Goal: Task Accomplishment & Management: Use online tool/utility

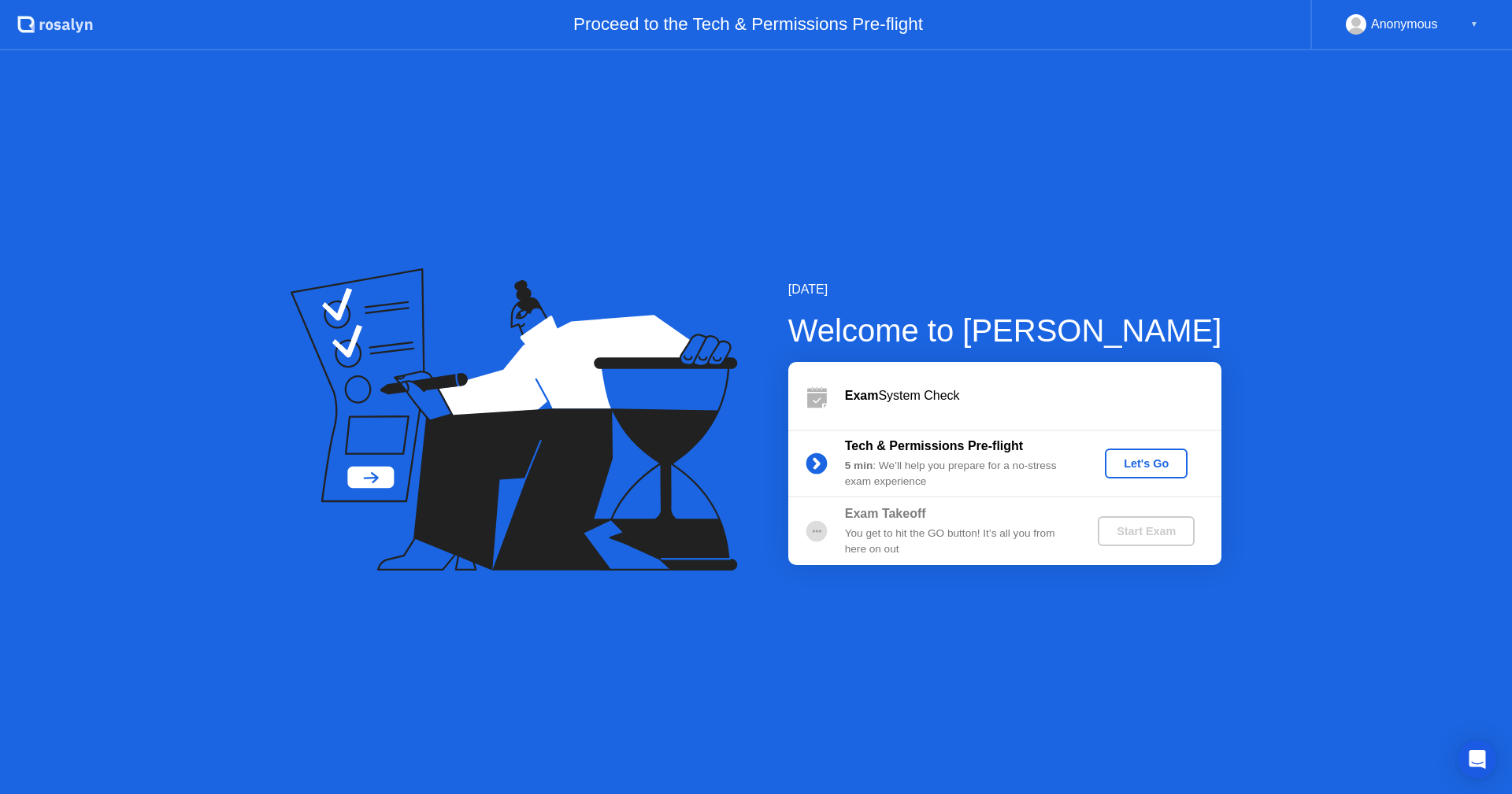
click at [1129, 470] on div "Let's Go" at bounding box center [1146, 463] width 70 height 13
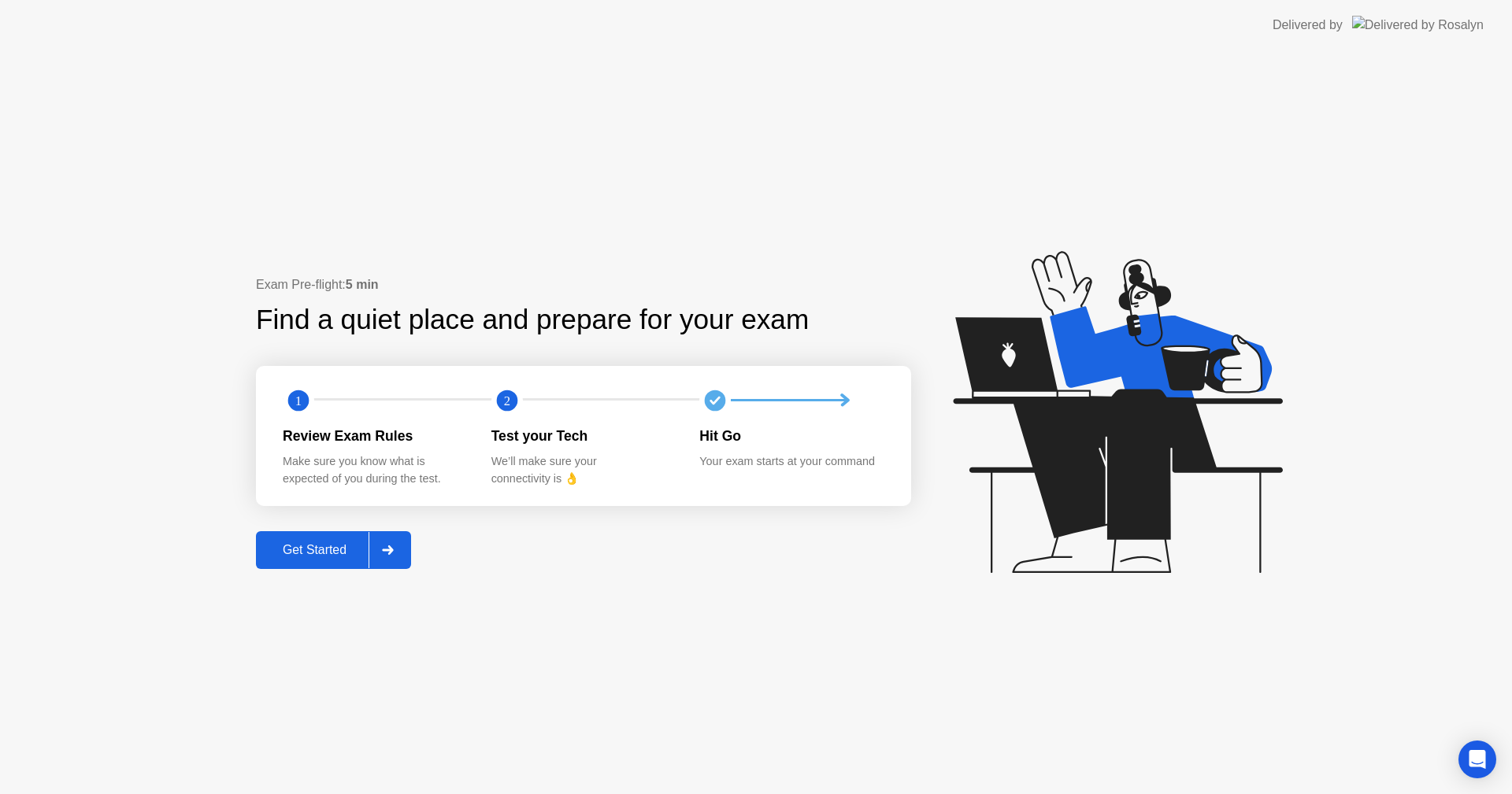
click at [324, 549] on div "Get Started" at bounding box center [314, 549] width 108 height 14
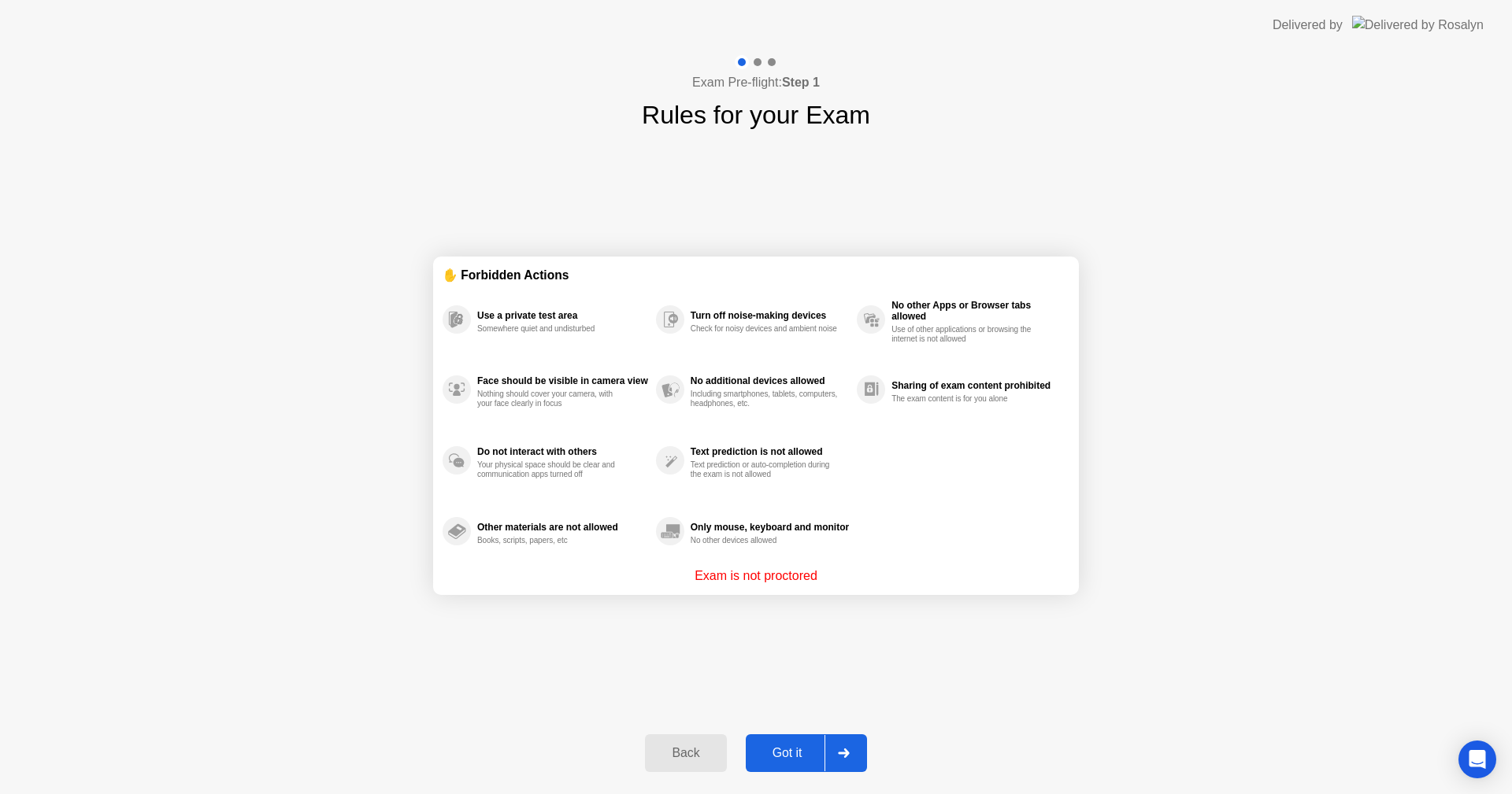
click at [790, 760] on div "Got it" at bounding box center [787, 753] width 74 height 14
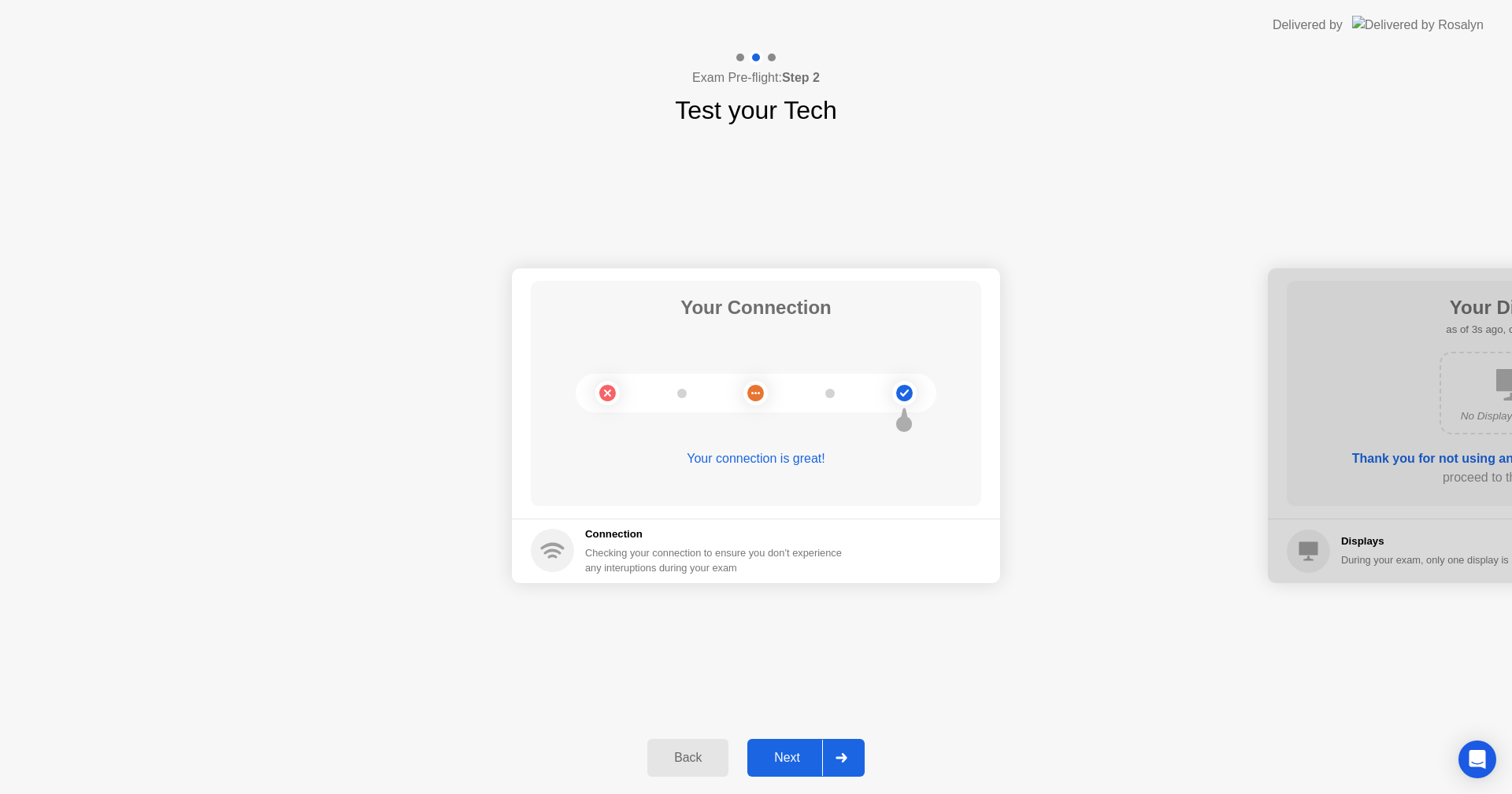
click at [783, 758] on div "Next" at bounding box center [787, 757] width 70 height 14
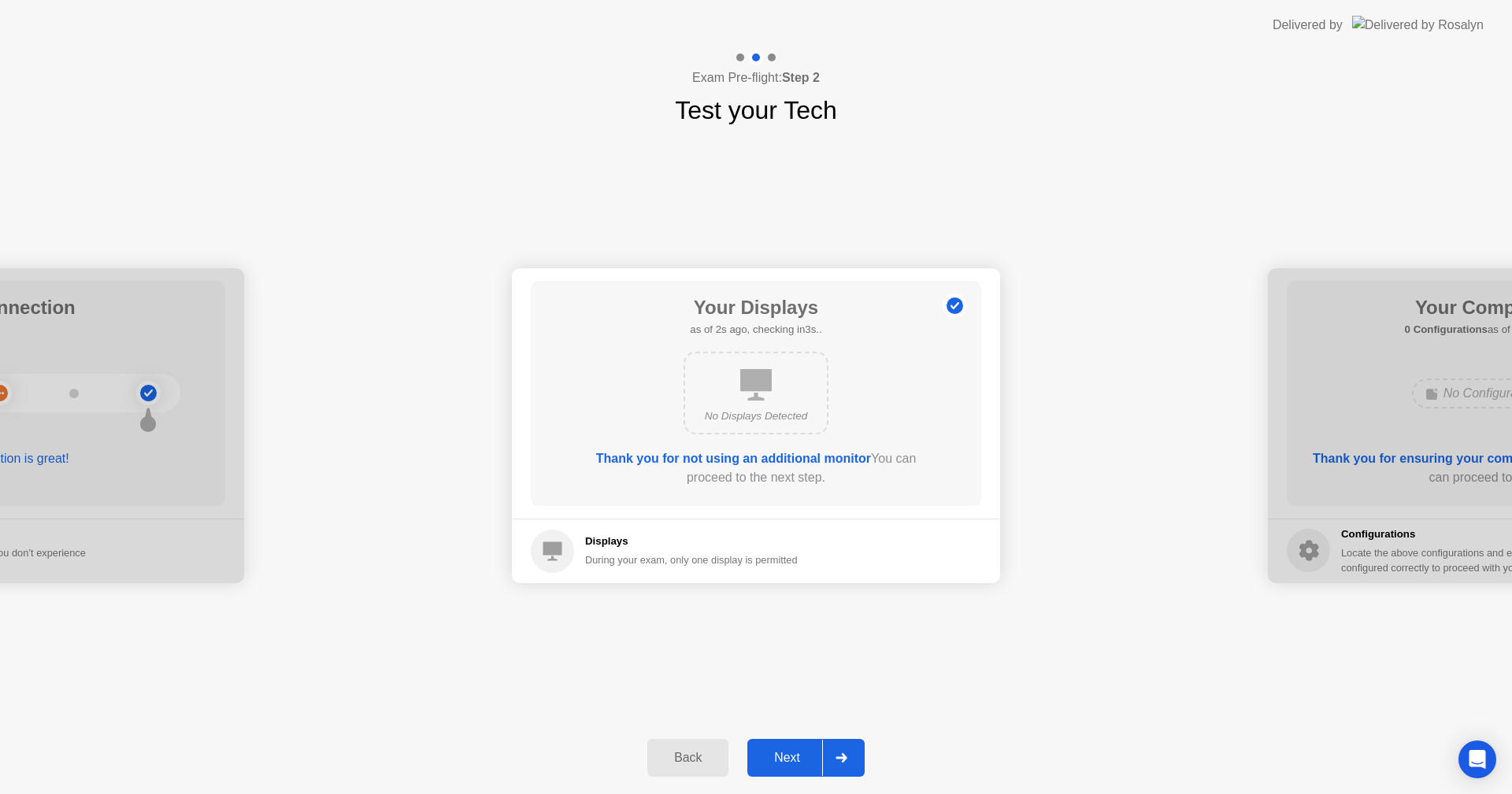
click at [782, 761] on div "Next" at bounding box center [787, 757] width 70 height 14
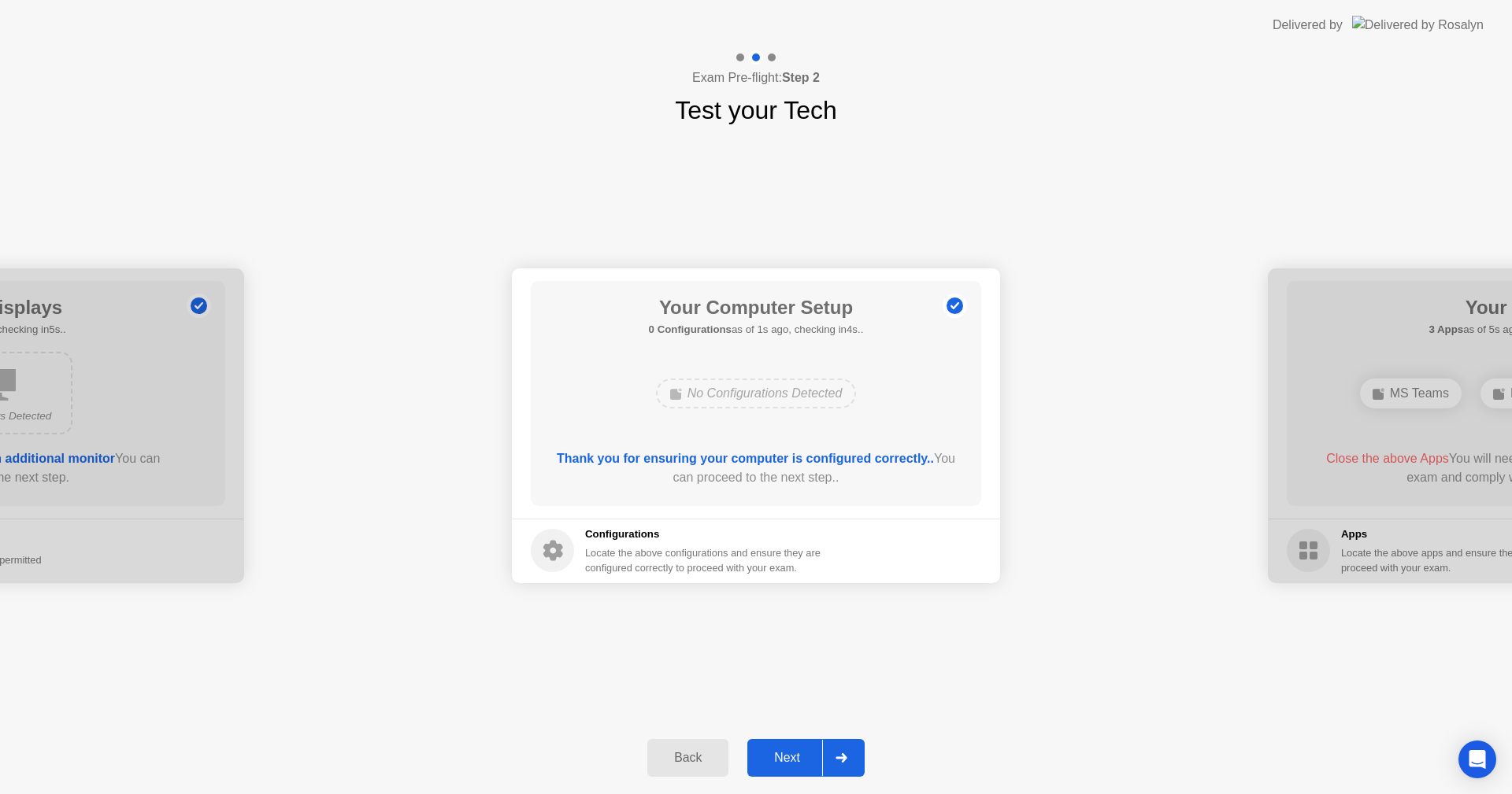
click at [781, 765] on div "Next" at bounding box center [787, 757] width 70 height 14
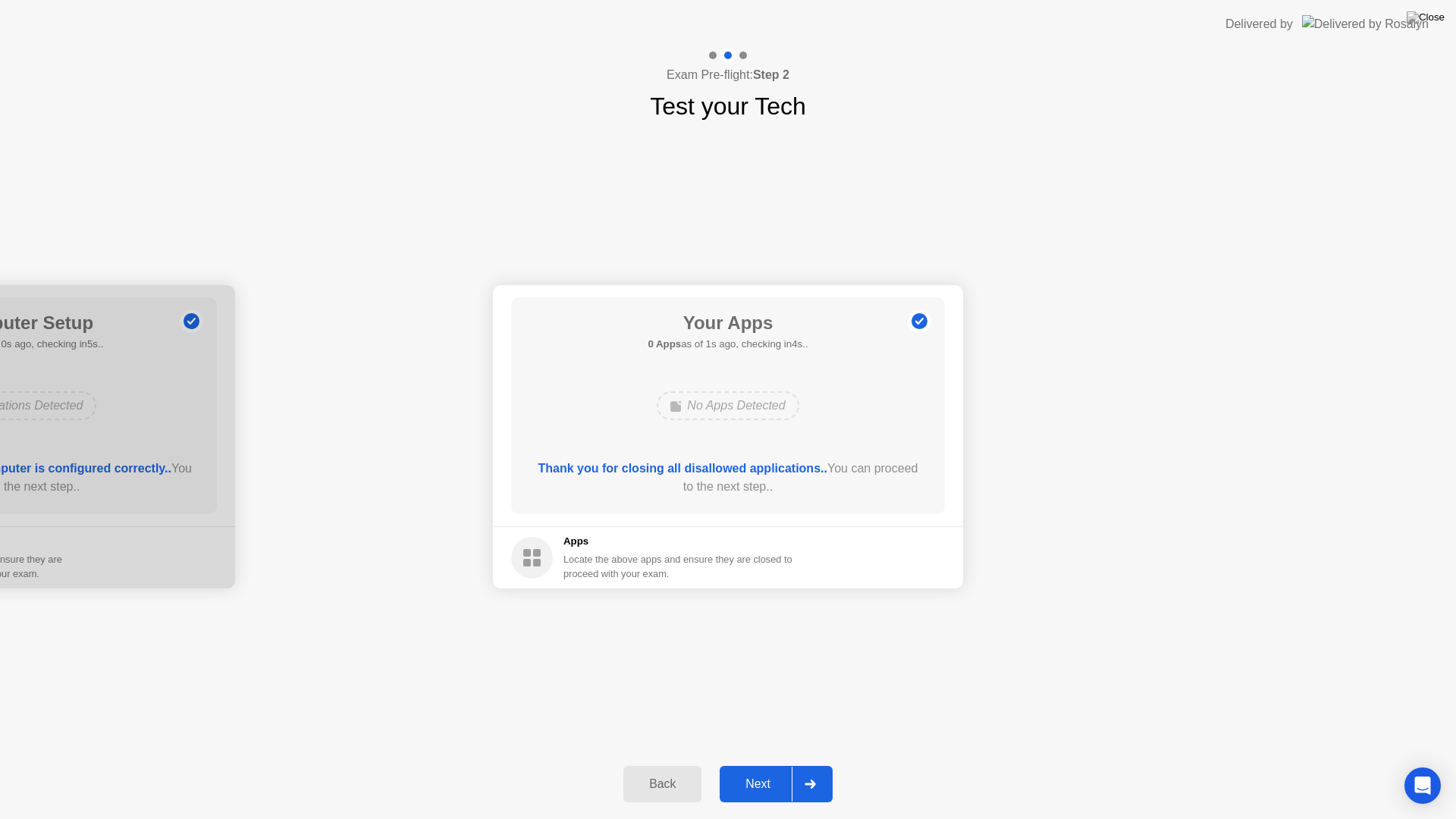
click at [761, 764] on div "Next" at bounding box center [758, 784] width 67 height 13
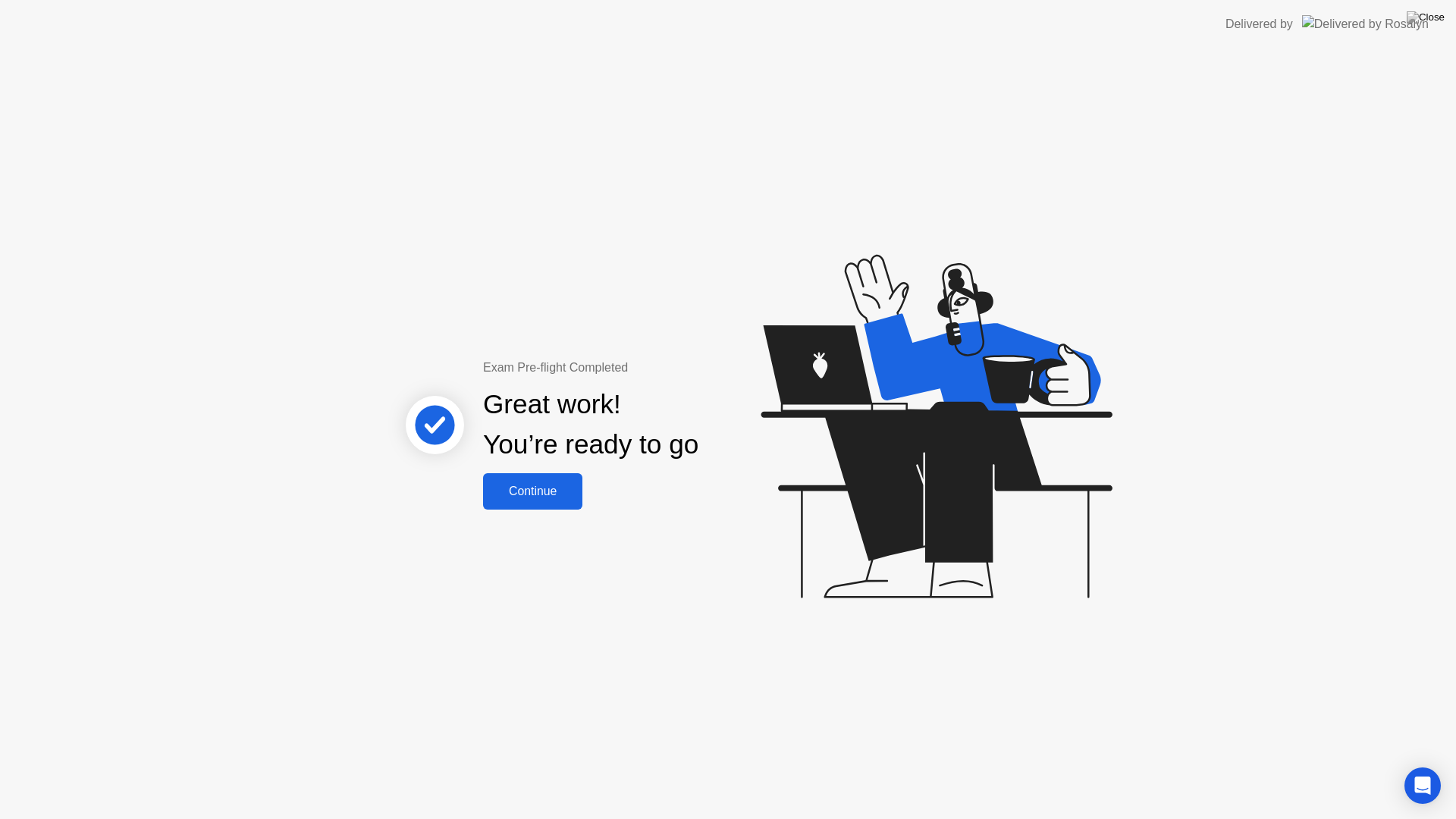
click at [536, 489] on div "Continue" at bounding box center [533, 491] width 90 height 13
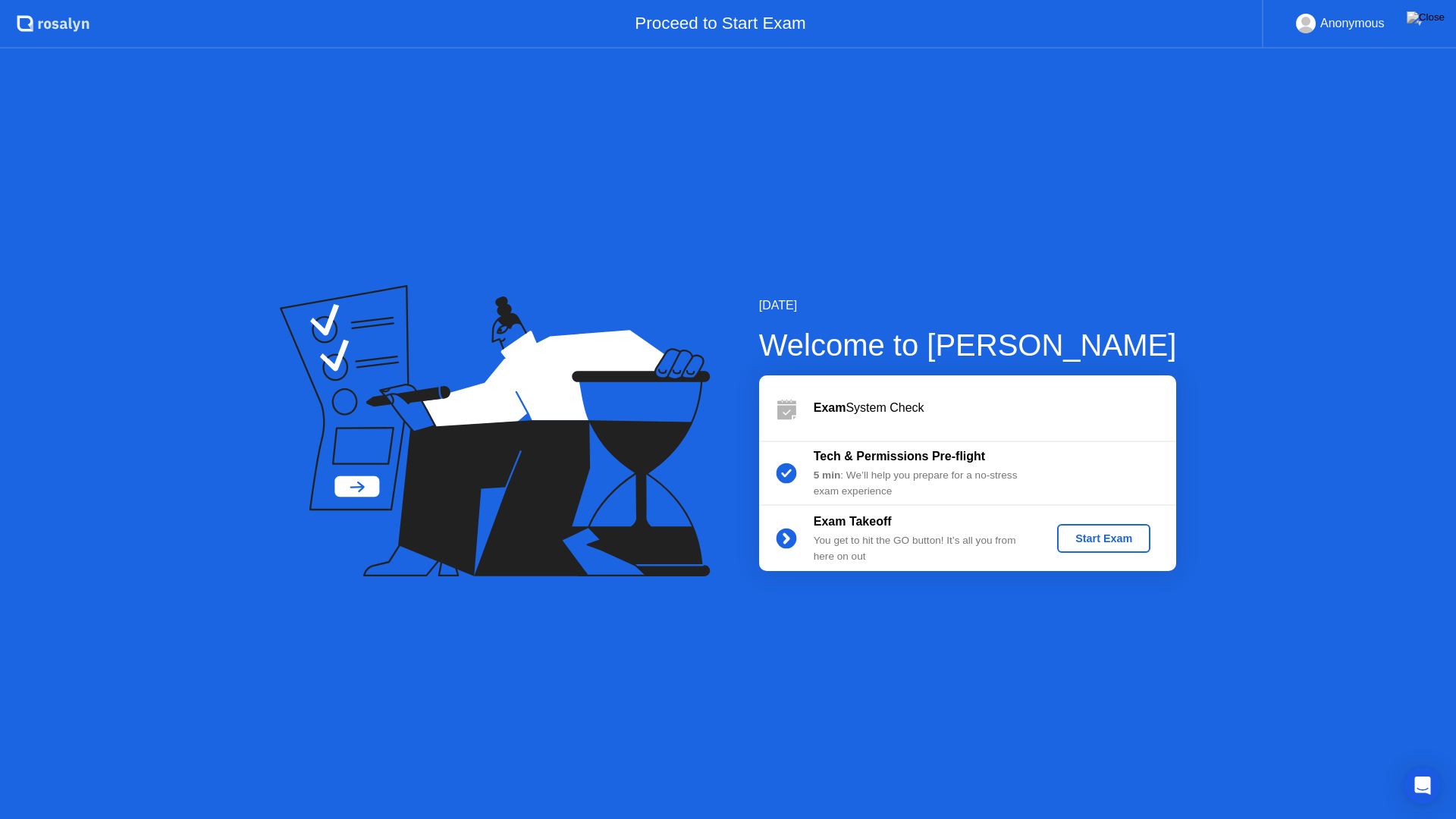
click at [1101, 544] on div "Start Exam" at bounding box center [1104, 538] width 81 height 12
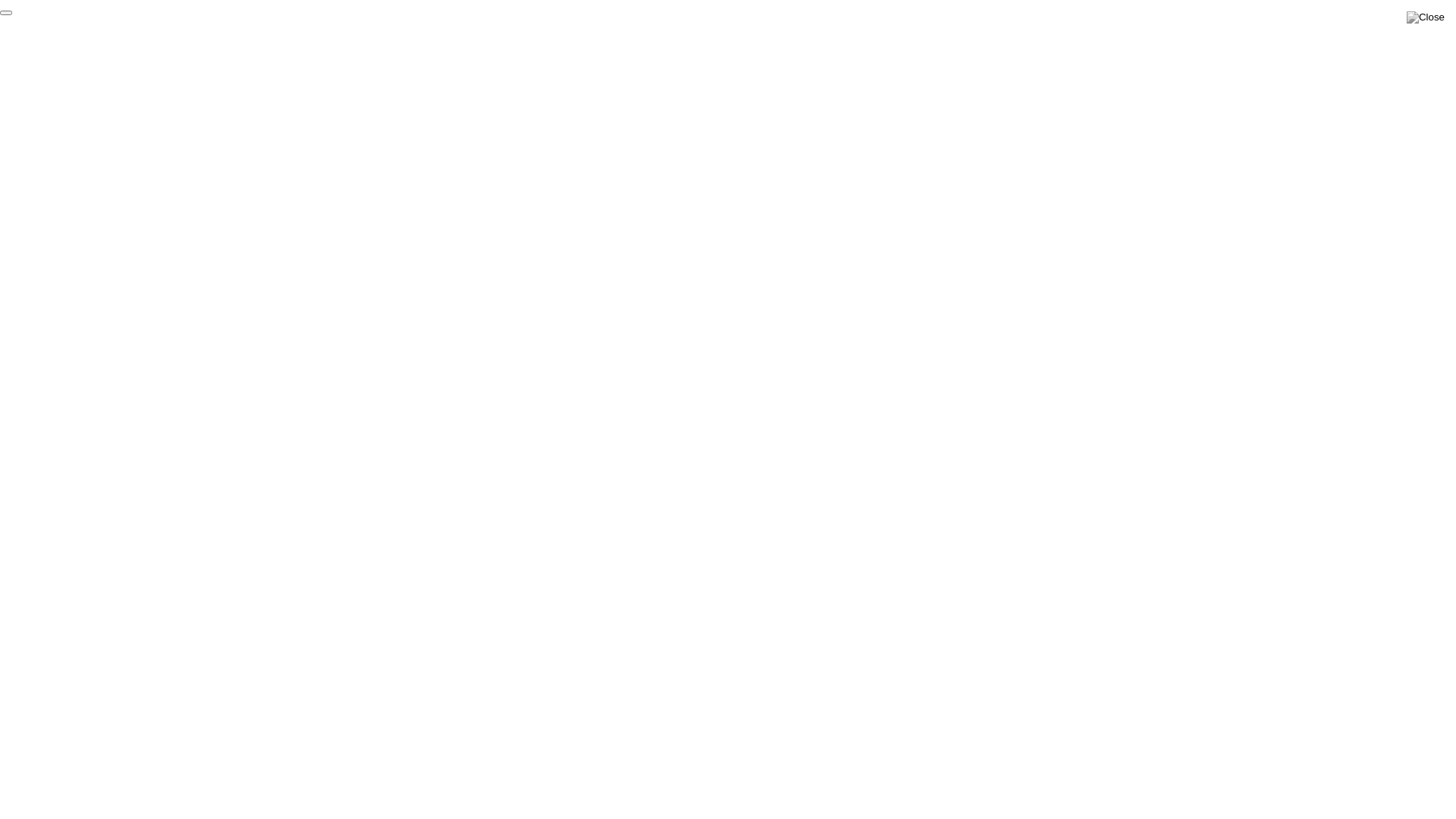
click div "End Proctoring Session"
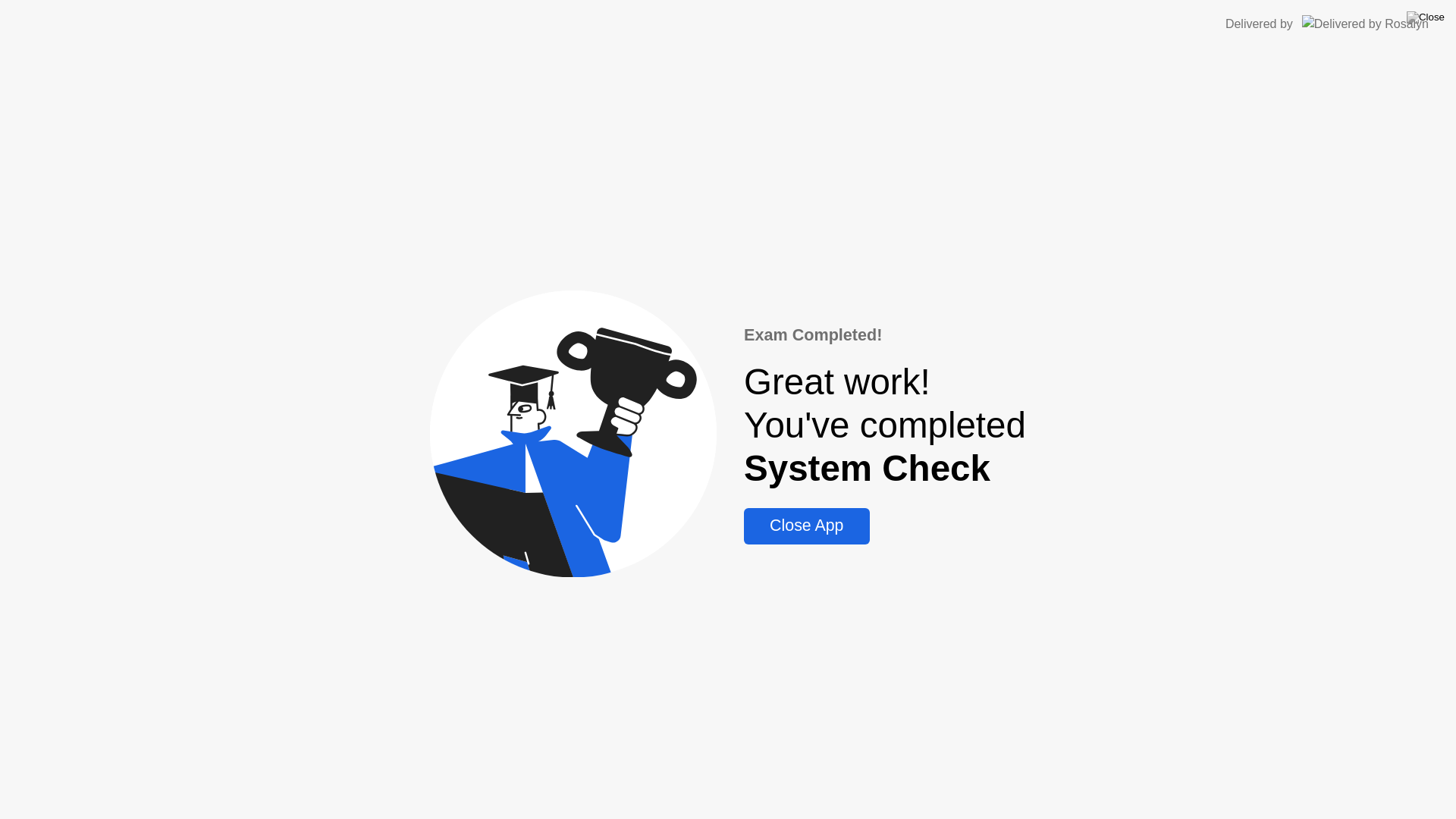
click at [820, 530] on div "Close App" at bounding box center [806, 525] width 116 height 19
